Goal: Check status: Check status

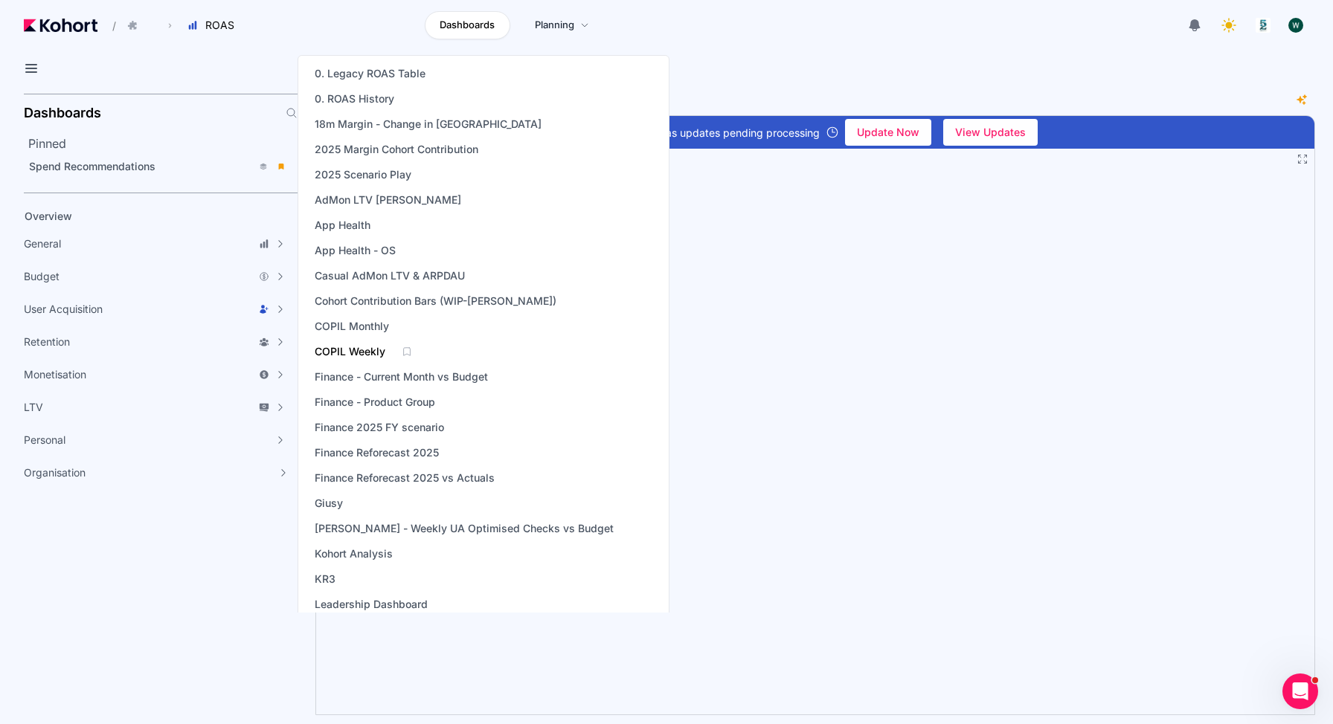
click at [362, 349] on span "COPIL Weekly" at bounding box center [350, 351] width 71 height 15
